Goal: Information Seeking & Learning: Learn about a topic

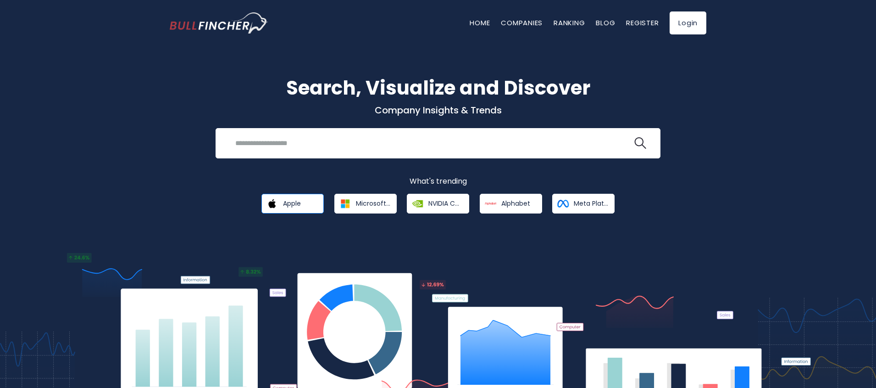
click at [305, 204] on link "Apple" at bounding box center [292, 204] width 62 height 20
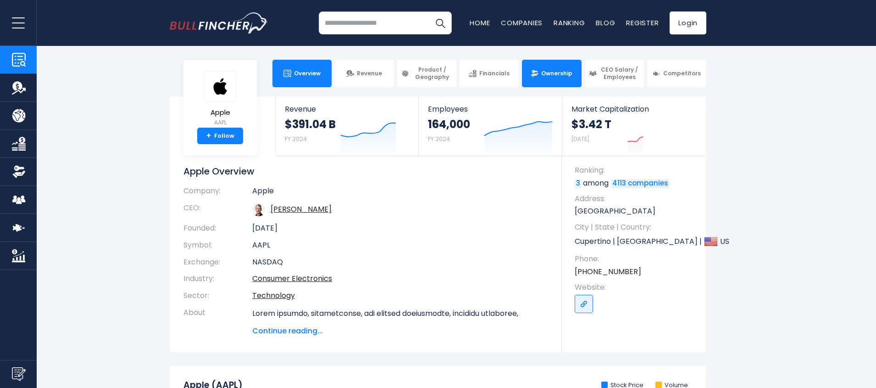
click at [549, 76] on span "Ownership" at bounding box center [556, 73] width 31 height 7
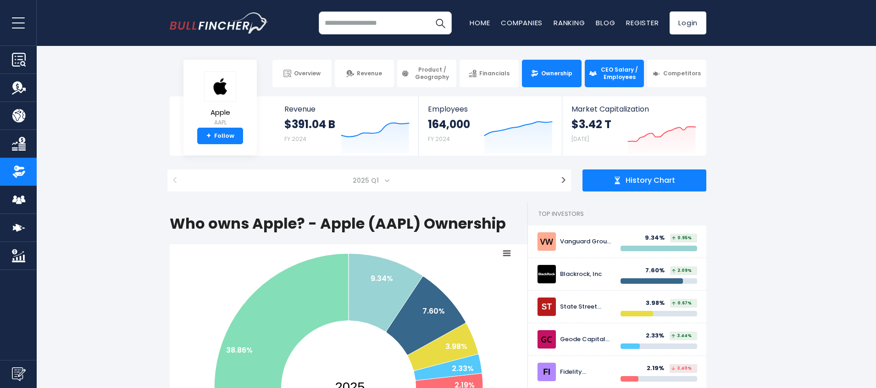
click at [613, 71] on span "CEO Salary / Employees" at bounding box center [619, 73] width 40 height 14
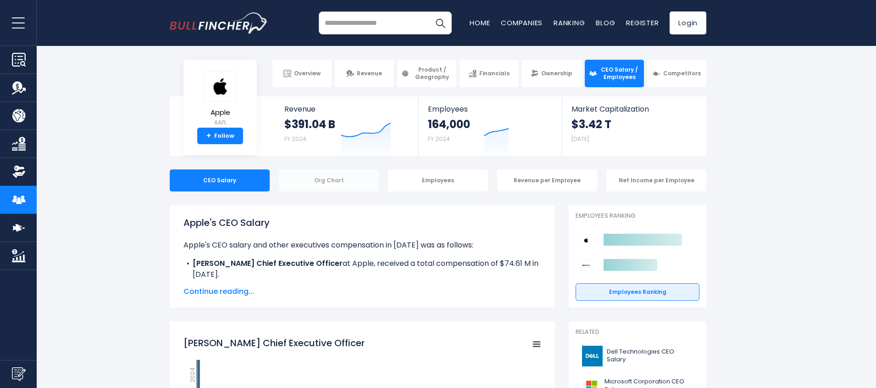
click at [308, 179] on div "Org Chart" at bounding box center [329, 180] width 100 height 22
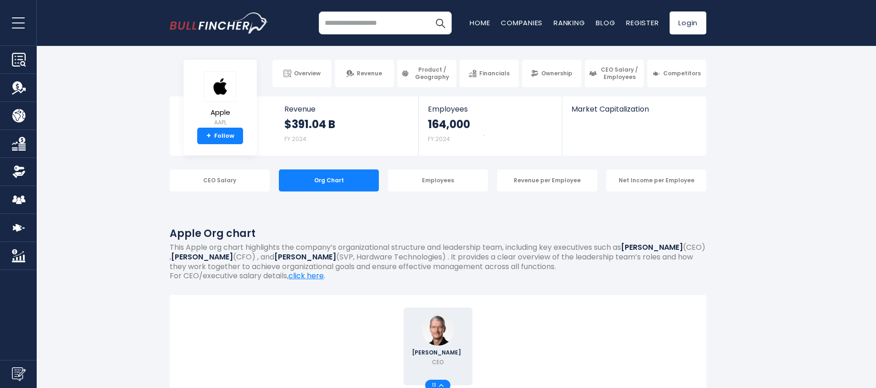
click at [446, 181] on div "Employees" at bounding box center [438, 180] width 100 height 22
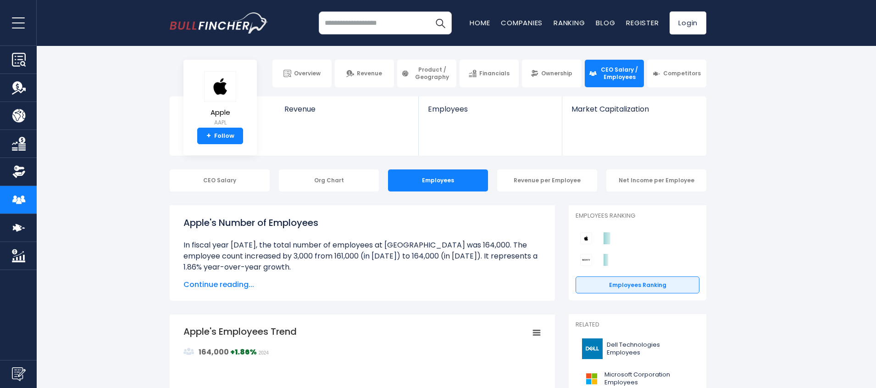
click at [546, 179] on div "Revenue per Employee" at bounding box center [547, 180] width 100 height 22
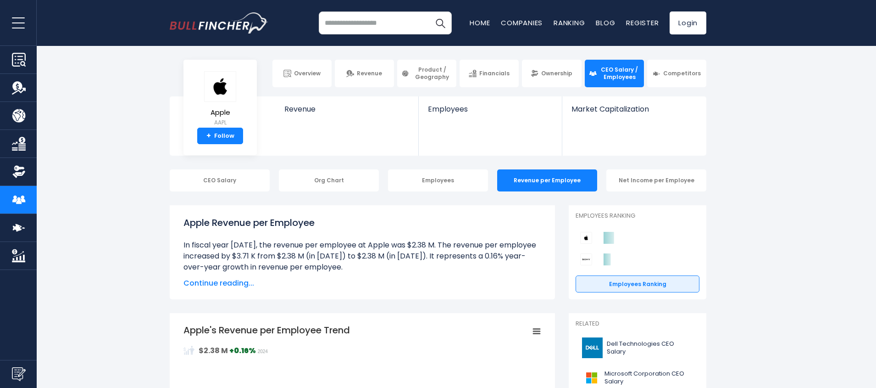
click at [661, 181] on div "Net Income per Employee" at bounding box center [656, 180] width 100 height 22
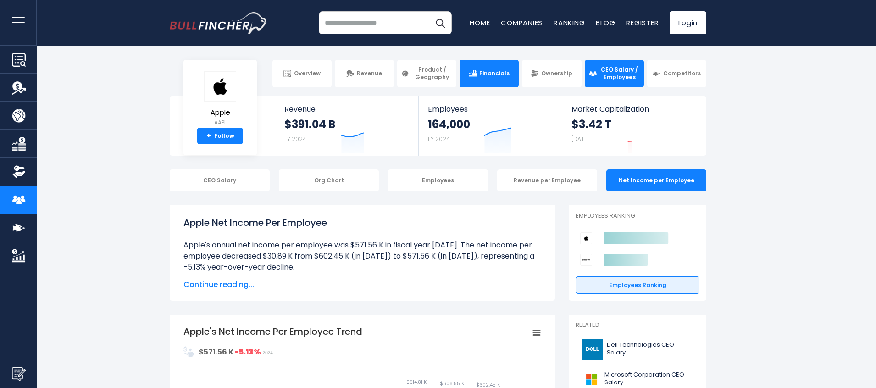
click at [475, 72] on img at bounding box center [473, 74] width 8 height 8
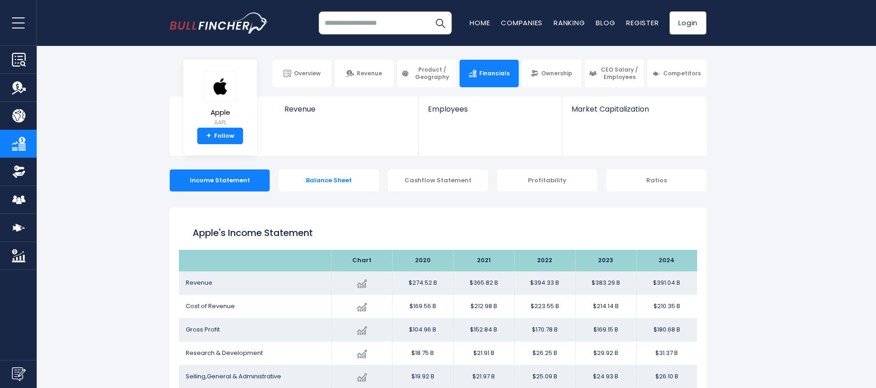
click at [331, 181] on div "Balance Sheet" at bounding box center [329, 180] width 100 height 22
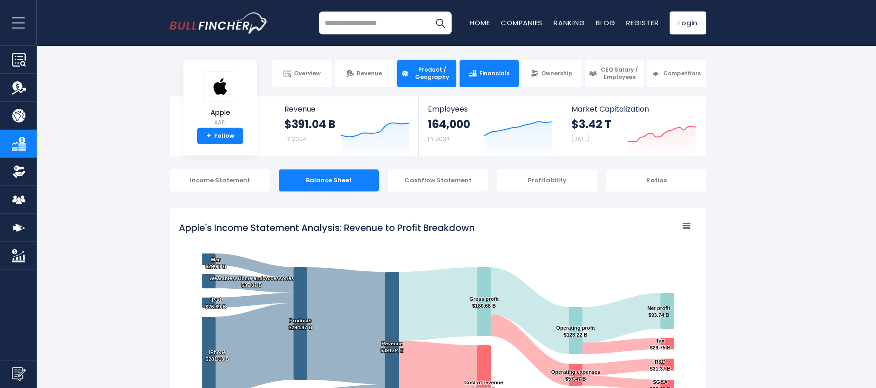
click at [427, 73] on span "Product / Geography" at bounding box center [432, 73] width 40 height 14
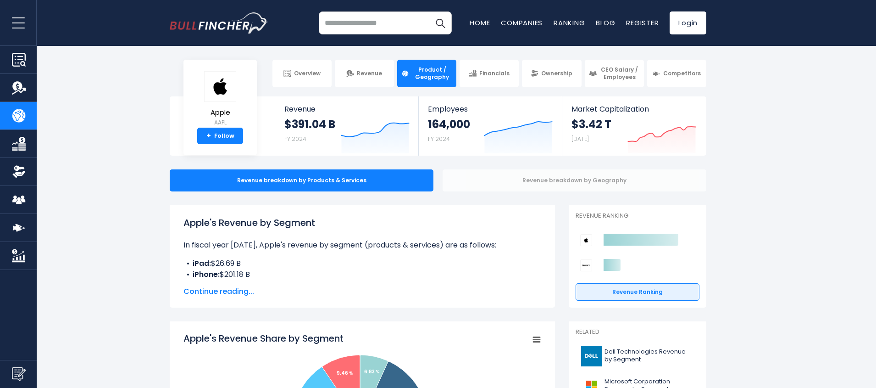
click at [534, 177] on div "Revenue breakdown by Geography" at bounding box center [575, 180] width 264 height 22
